Goal: Information Seeking & Learning: Understand process/instructions

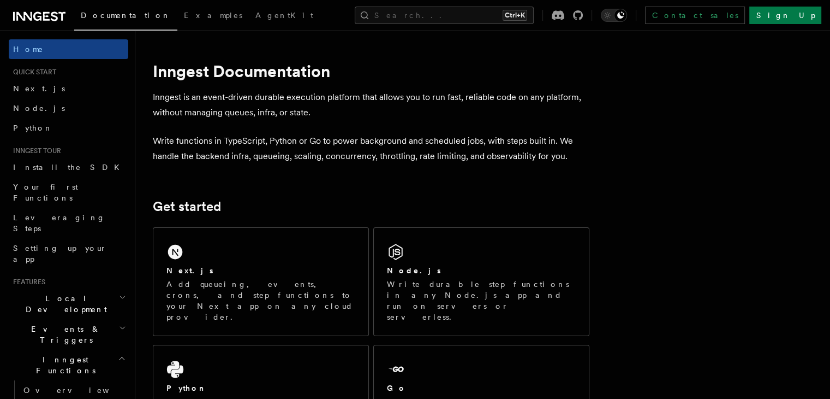
click at [24, 112] on span "Node.js" at bounding box center [39, 108] width 52 height 9
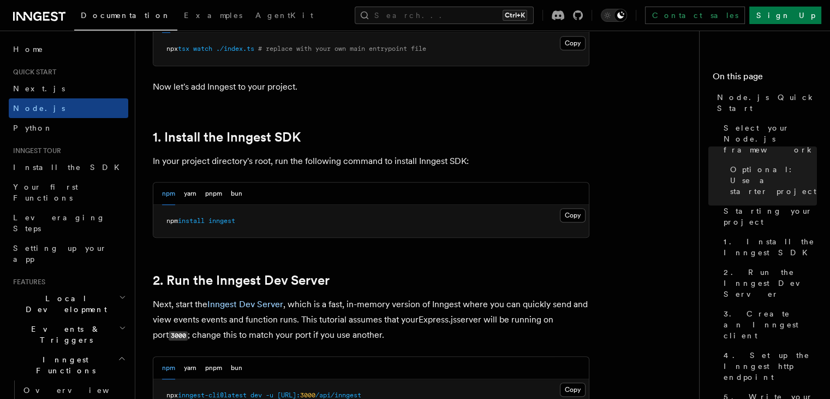
scroll to position [623, 0]
click at [580, 216] on button "Copy Copied" at bounding box center [573, 216] width 26 height 14
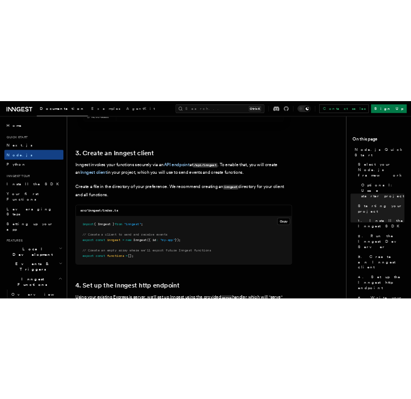
scroll to position [1338, 0]
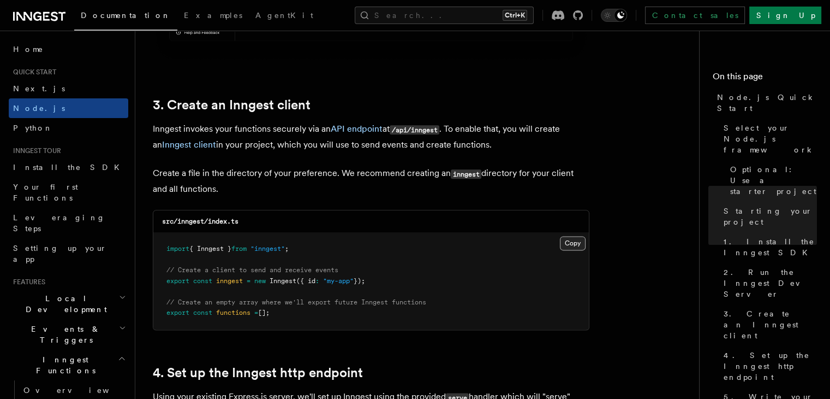
click at [570, 239] on button "Copy Copied" at bounding box center [573, 243] width 26 height 14
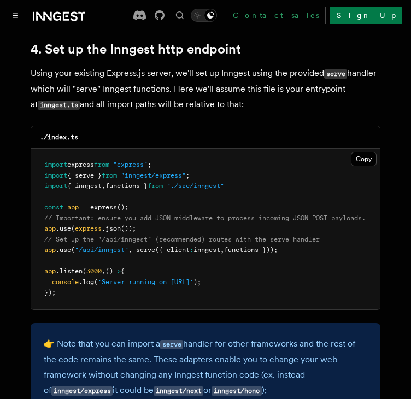
scroll to position [1703, 0]
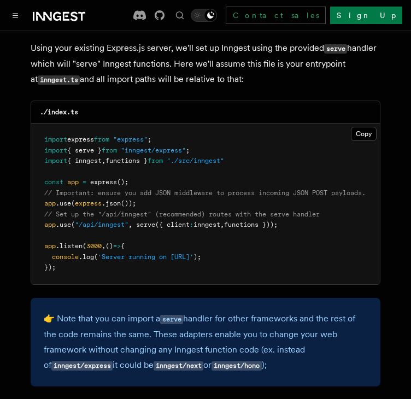
drag, startPoint x: 311, startPoint y: 212, endPoint x: 28, endPoint y: 212, distance: 282.8
copy span "app .use ( "/api/inngest" , serve ({ client : inngest , functions }));"
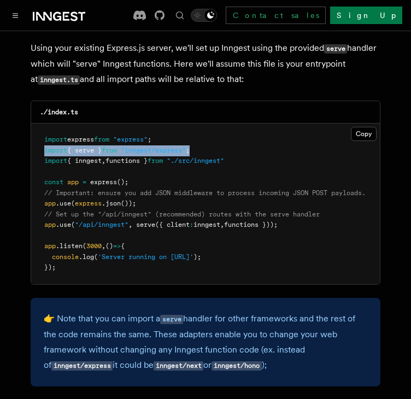
drag, startPoint x: 213, startPoint y: 138, endPoint x: 17, endPoint y: 137, distance: 196.0
copy span "import { serve } from "inngest/express" ;"
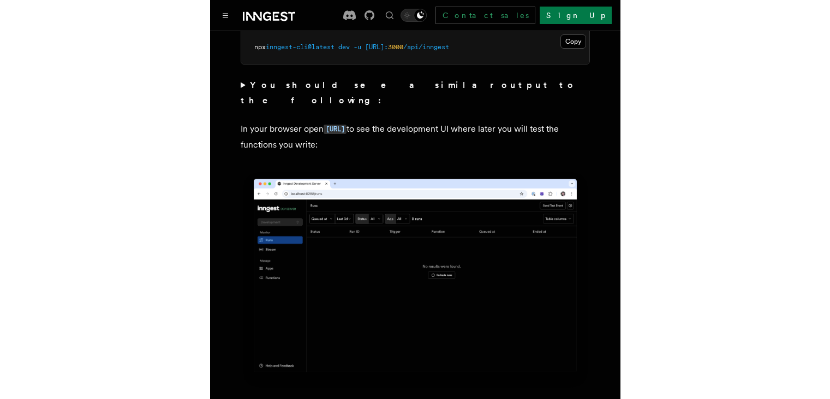
scroll to position [1007, 0]
